Goal: Check status

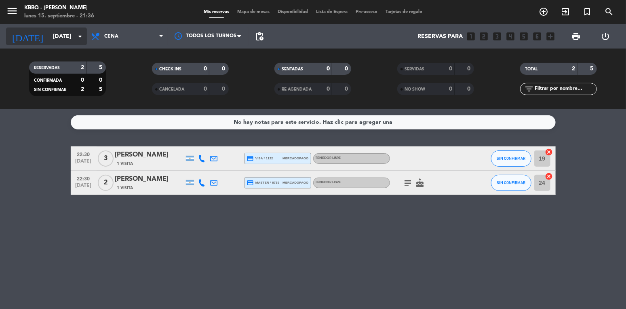
click at [53, 29] on input "[DATE]" at bounding box center [87, 36] width 77 height 15
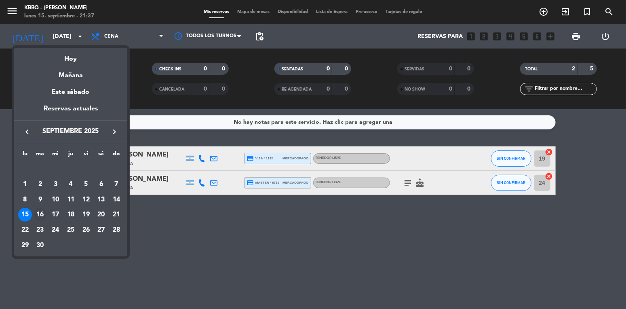
click at [39, 216] on div "16" at bounding box center [41, 215] width 14 height 14
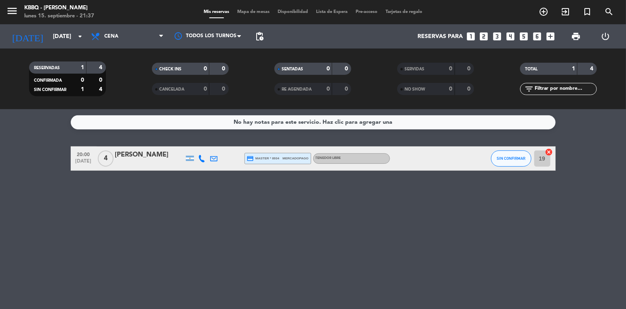
click at [50, 27] on div "[DATE] [DATE] arrow_drop_down" at bounding box center [46, 36] width 81 height 24
click at [51, 34] on input "[DATE]" at bounding box center [87, 36] width 77 height 15
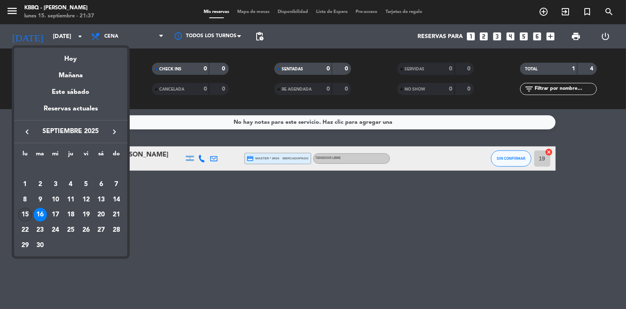
click at [25, 212] on div "15" at bounding box center [25, 215] width 14 height 14
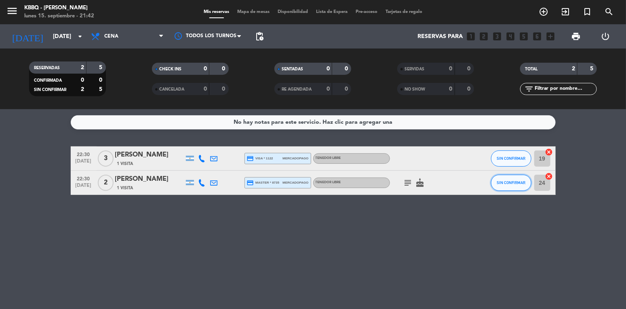
click at [509, 182] on span "SIN CONFIRMAR" at bounding box center [510, 182] width 29 height 4
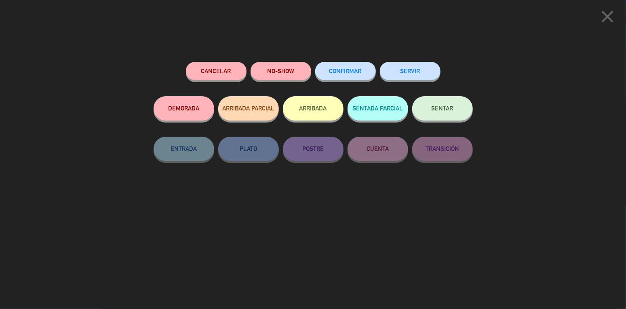
click at [317, 110] on button "ARRIBADA" at bounding box center [313, 108] width 61 height 24
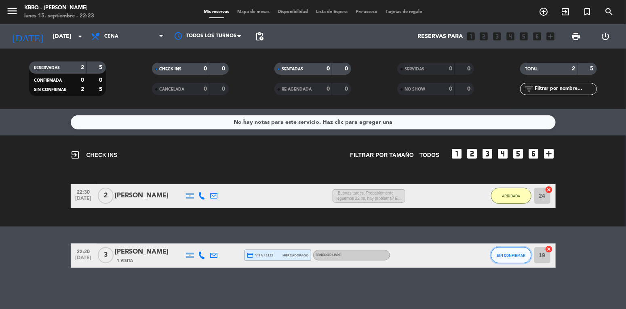
click at [499, 255] on span "SIN CONFIRMAR" at bounding box center [510, 255] width 29 height 4
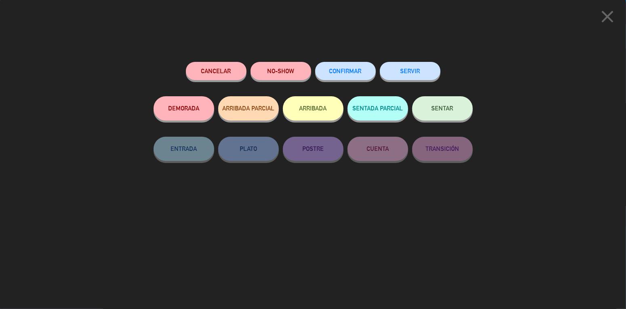
click at [318, 113] on button "ARRIBADA" at bounding box center [313, 108] width 61 height 24
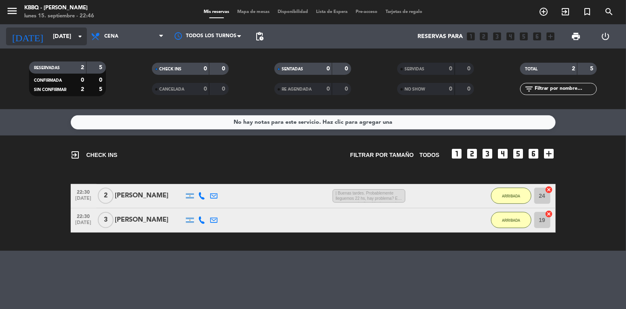
click at [49, 36] on input "[DATE]" at bounding box center [87, 36] width 77 height 15
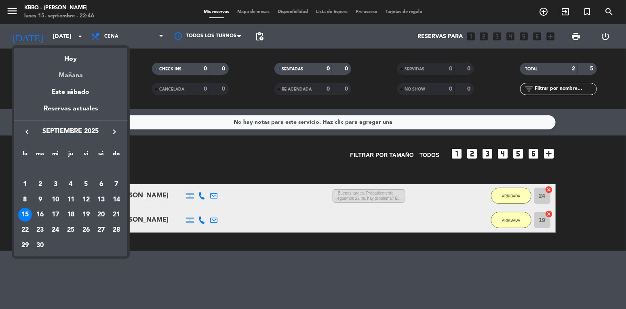
click at [73, 72] on div "Mañana" at bounding box center [70, 72] width 113 height 17
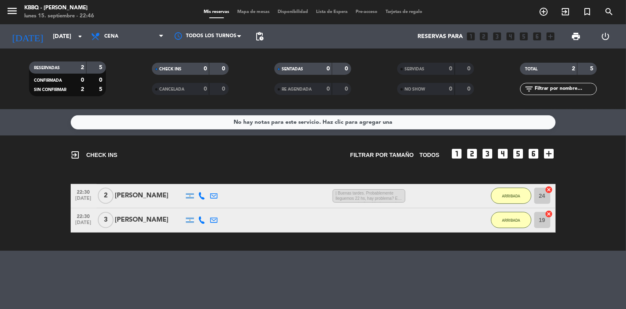
type input "[DATE]"
